Goal: Check status: Check status

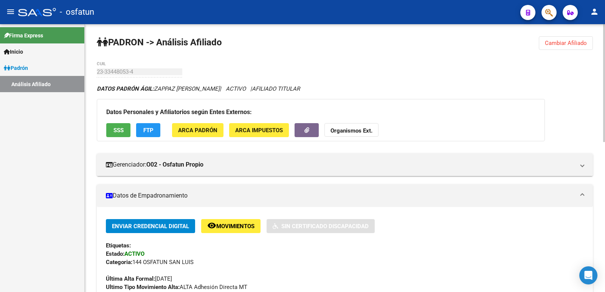
click at [545, 41] on span "Cambiar Afiliado" at bounding box center [566, 43] width 42 height 7
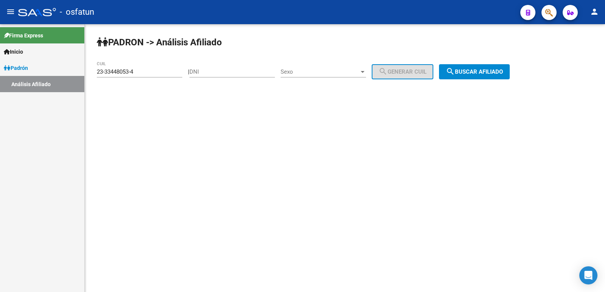
drag, startPoint x: 260, startPoint y: 71, endPoint x: 237, endPoint y: 77, distance: 24.3
click at [259, 71] on input "DNI" at bounding box center [231, 71] width 85 height 7
paste input "29394806"
type input "29394806"
click at [304, 76] on div "Sexo Sexo" at bounding box center [322, 69] width 85 height 16
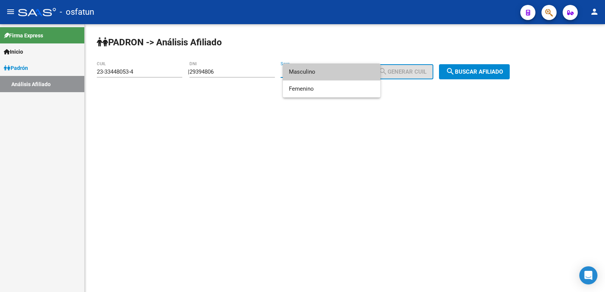
click at [306, 73] on span "Masculino" at bounding box center [331, 71] width 85 height 17
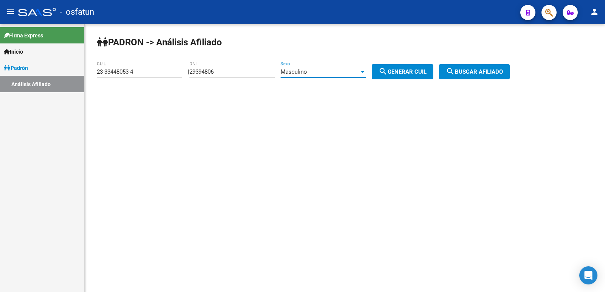
drag, startPoint x: 414, startPoint y: 72, endPoint x: 461, endPoint y: 71, distance: 47.3
click at [414, 72] on span "search Generar CUIL" at bounding box center [402, 71] width 48 height 7
type input "20-29394806-3"
click at [466, 71] on span "search Buscar afiliado" at bounding box center [474, 71] width 57 height 7
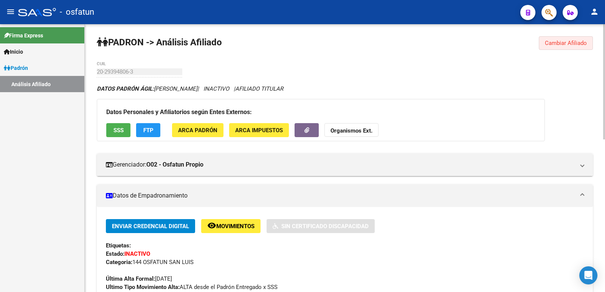
click at [572, 46] on span "Cambiar Afiliado" at bounding box center [566, 43] width 42 height 7
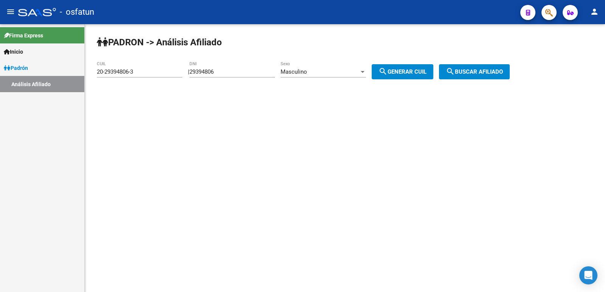
click at [426, 71] on span "search Generar CUIL" at bounding box center [402, 71] width 48 height 7
click at [469, 71] on span "search Buscar afiliado" at bounding box center [474, 71] width 57 height 7
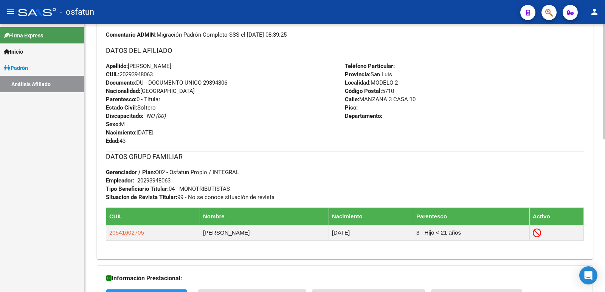
scroll to position [355, 0]
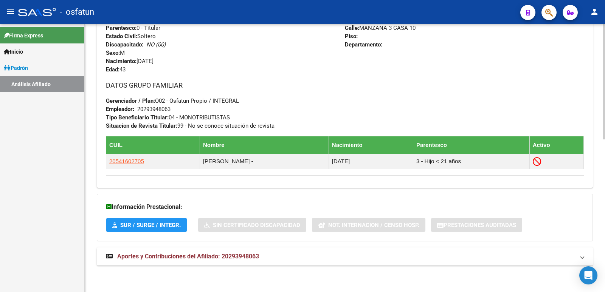
click at [240, 251] on mat-expansion-panel-header "Aportes y Contribuciones del Afiliado: 20293948063" at bounding box center [345, 257] width 496 height 18
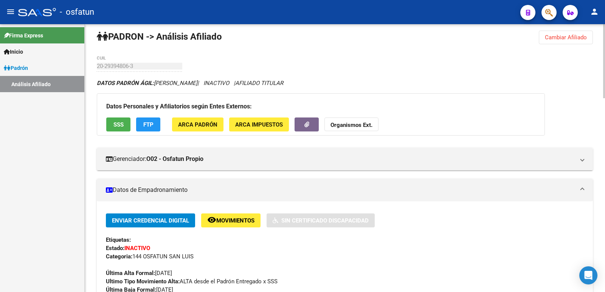
scroll to position [0, 0]
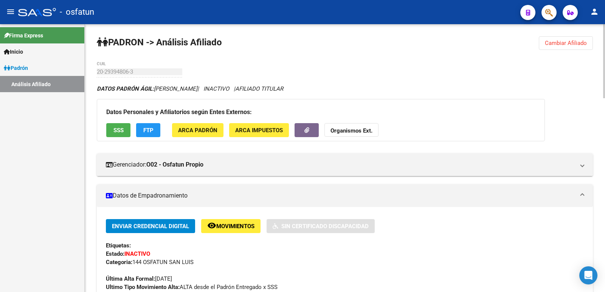
click at [283, 87] on span "AFILIADO TITULAR" at bounding box center [259, 88] width 48 height 7
drag, startPoint x: 489, startPoint y: 64, endPoint x: 439, endPoint y: 73, distance: 51.1
click at [553, 46] on span "Cambiar Afiliado" at bounding box center [566, 43] width 42 height 7
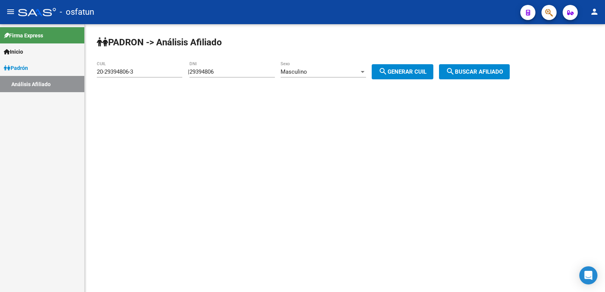
drag, startPoint x: 240, startPoint y: 76, endPoint x: 240, endPoint y: 69, distance: 7.6
click at [192, 75] on div "| 29394806 DNI Masculino Sexo search Generar CUIL" at bounding box center [313, 71] width 251 height 7
click at [241, 69] on input "29394806" at bounding box center [231, 71] width 85 height 7
drag, startPoint x: 244, startPoint y: 72, endPoint x: 144, endPoint y: 74, distance: 100.2
click at [144, 74] on app-analisis-afiliado "PADRON -> Análisis Afiliado 20-29394806-3 CUIL | 29394806 DNI Masculino Sexo se…" at bounding box center [306, 71] width 418 height 7
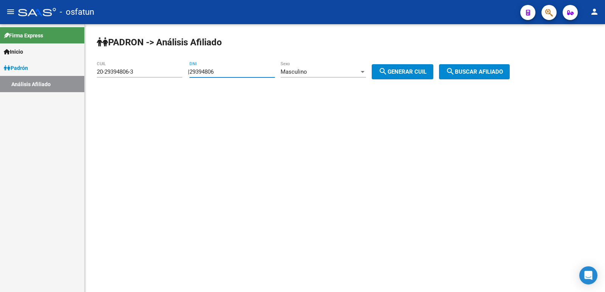
paste input "0414927"
type input "20414927"
click at [307, 73] on span "Masculino" at bounding box center [293, 71] width 26 height 7
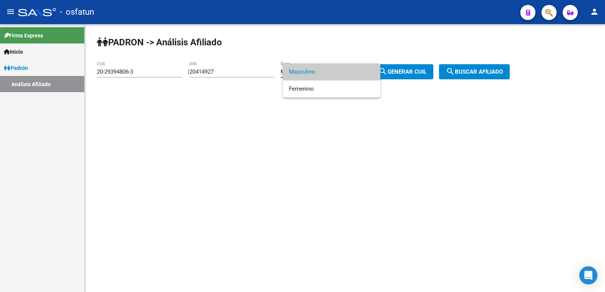
click at [409, 72] on div at bounding box center [302, 146] width 605 height 292
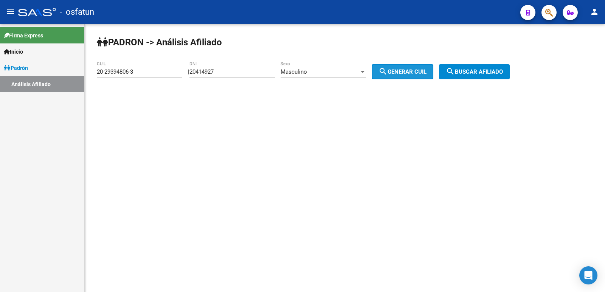
click at [418, 73] on span "search Generar CUIL" at bounding box center [402, 71] width 48 height 7
type input "20-20414927-6"
click at [470, 73] on span "search Buscar afiliado" at bounding box center [474, 71] width 57 height 7
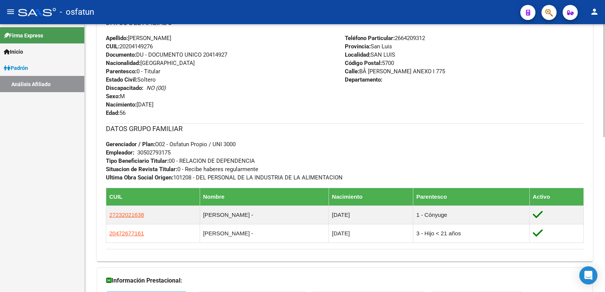
scroll to position [368, 0]
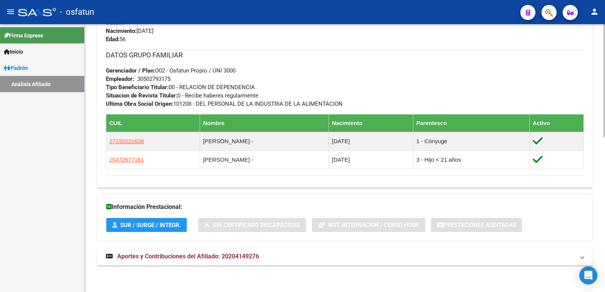
click at [201, 241] on div "Información Prestacional: SUR / SURGE / INTEGR. Sin Certificado Discapacidad No…" at bounding box center [345, 218] width 496 height 48
click at [202, 252] on strong "Aportes y Contribuciones del Afiliado: 20204149276" at bounding box center [182, 256] width 153 height 8
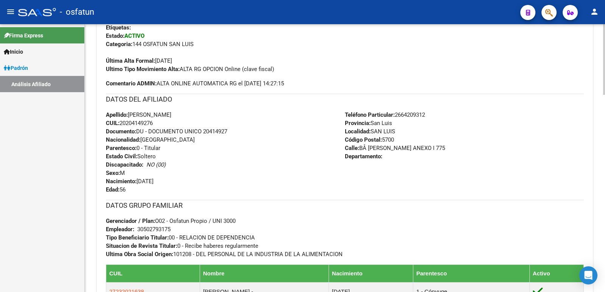
scroll to position [0, 0]
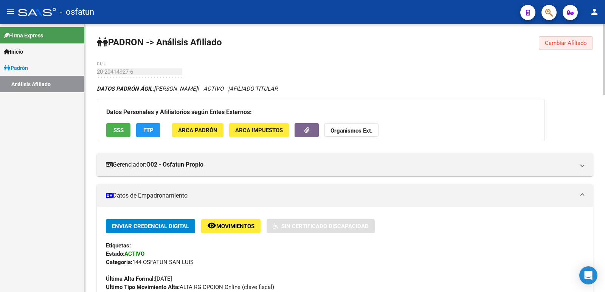
click at [574, 48] on button "Cambiar Afiliado" at bounding box center [565, 43] width 54 height 14
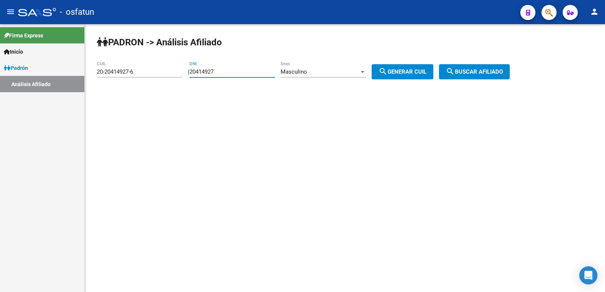
drag, startPoint x: 250, startPoint y: 69, endPoint x: 130, endPoint y: 86, distance: 121.4
click at [128, 86] on div "PADRON -> Análisis Afiliado 20-20414927-6 CUIL | 20414927 DNI Masculino Sexo se…" at bounding box center [345, 63] width 520 height 79
paste input "37749782"
type input "37749782"
click at [401, 79] on button "search Generar CUIL" at bounding box center [402, 71] width 62 height 15
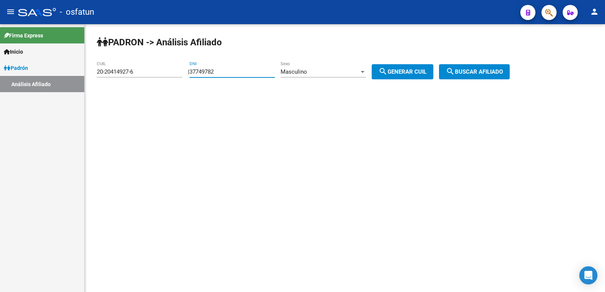
type input "20-37749782-2"
click at [495, 74] on span "search Buscar afiliado" at bounding box center [474, 71] width 57 height 7
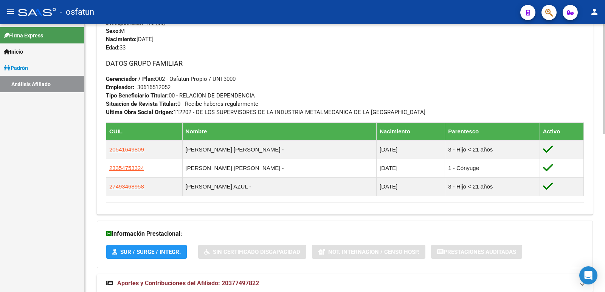
scroll to position [387, 0]
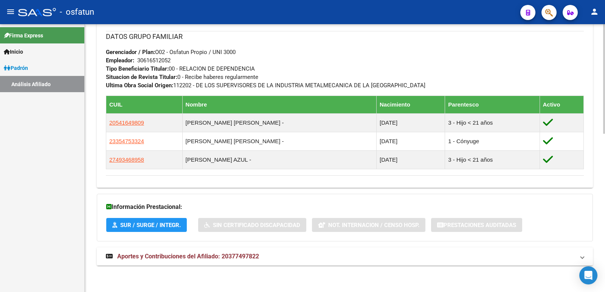
drag, startPoint x: 234, startPoint y: 271, endPoint x: 234, endPoint y: 258, distance: 13.2
click at [234, 258] on span "Aportes y Contribuciones del Afiliado: 20377497822" at bounding box center [188, 256] width 142 height 7
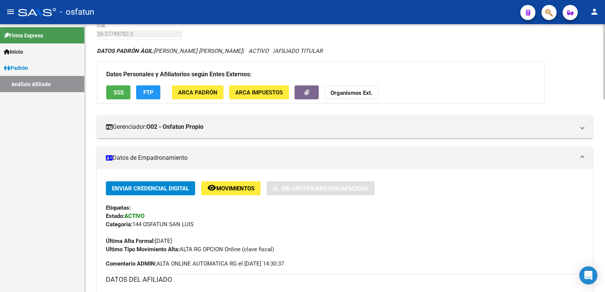
scroll to position [0, 0]
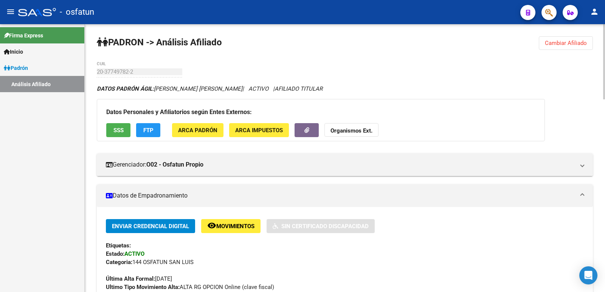
click at [569, 37] on button "Cambiar Afiliado" at bounding box center [565, 43] width 54 height 14
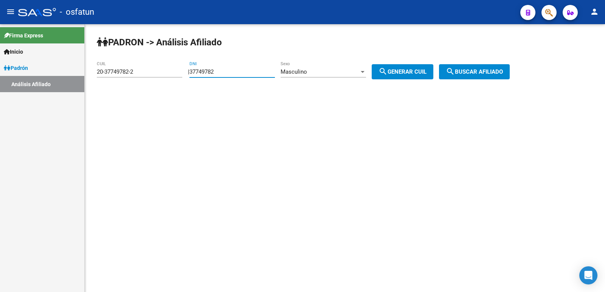
drag, startPoint x: 255, startPoint y: 72, endPoint x: 147, endPoint y: 79, distance: 107.9
click at [145, 75] on app-analisis-afiliado "PADRON -> Análisis Afiliado 20-37749782-2 CUIL | 37749782 DNI Masculino Sexo se…" at bounding box center [306, 71] width 418 height 7
paste input "41920301"
type input "41920301"
drag, startPoint x: 415, startPoint y: 73, endPoint x: 463, endPoint y: 72, distance: 47.6
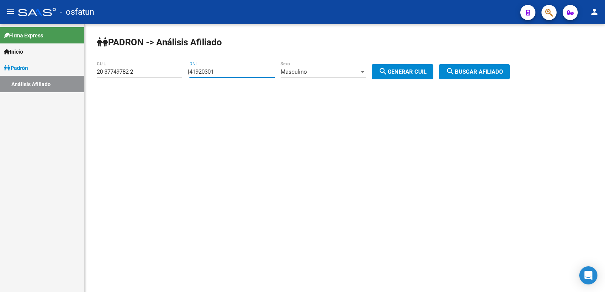
click at [416, 73] on span "search Generar CUIL" at bounding box center [402, 71] width 48 height 7
type input "20-41920301-8"
click at [455, 72] on mat-icon "search" at bounding box center [450, 71] width 9 height 9
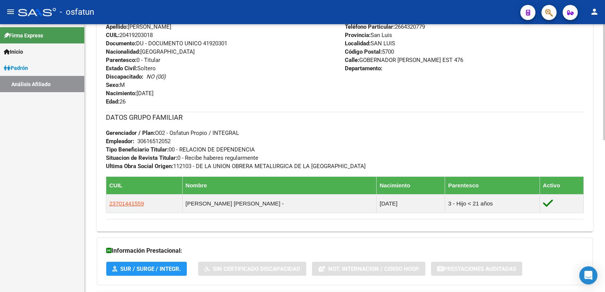
scroll to position [350, 0]
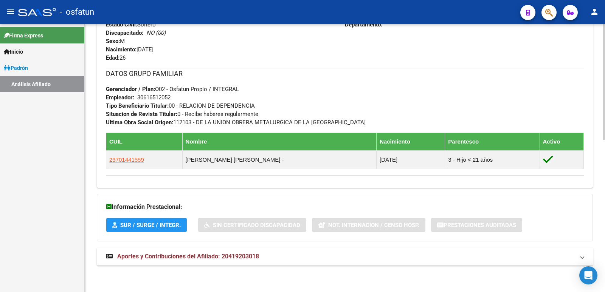
click at [207, 249] on mat-expansion-panel-header "Aportes y Contribuciones del Afiliado: 20419203018" at bounding box center [345, 257] width 496 height 18
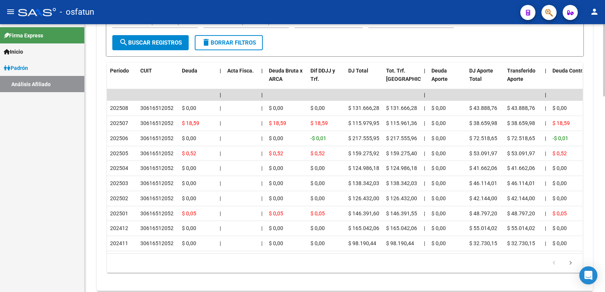
scroll to position [696, 0]
